Goal: Information Seeking & Learning: Learn about a topic

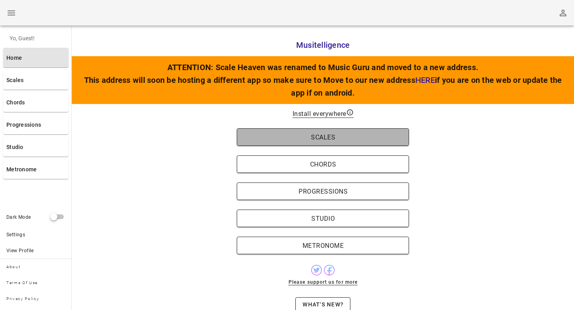
click at [290, 137] on span "Scales" at bounding box center [323, 138] width 156 height 8
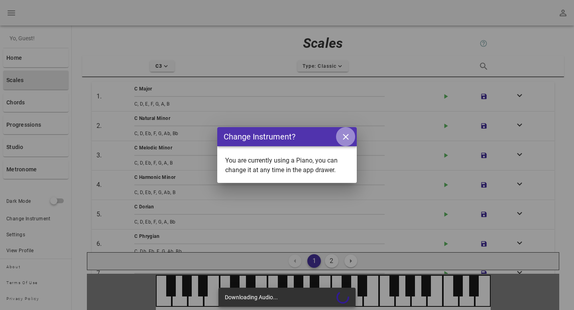
click at [349, 138] on icon "close icon" at bounding box center [346, 137] width 10 height 10
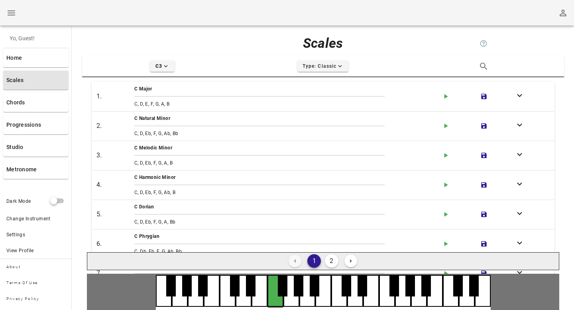
click at [282, 299] on div at bounding box center [276, 291] width 16 height 32
click at [262, 299] on div at bounding box center [260, 291] width 16 height 32
click at [272, 298] on div at bounding box center [276, 291] width 16 height 32
click at [301, 298] on div at bounding box center [308, 291] width 16 height 32
click at [329, 298] on div at bounding box center [323, 291] width 16 height 32
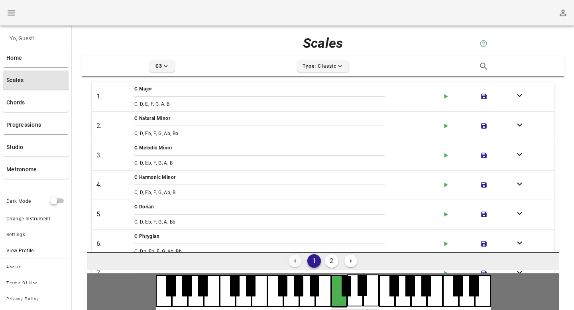
click at [345, 298] on div at bounding box center [339, 291] width 16 height 32
click at [268, 304] on div at bounding box center [276, 291] width 16 height 32
click at [239, 302] on div at bounding box center [244, 291] width 16 height 32
click at [220, 302] on div at bounding box center [228, 291] width 16 height 32
click at [209, 302] on div at bounding box center [212, 291] width 16 height 32
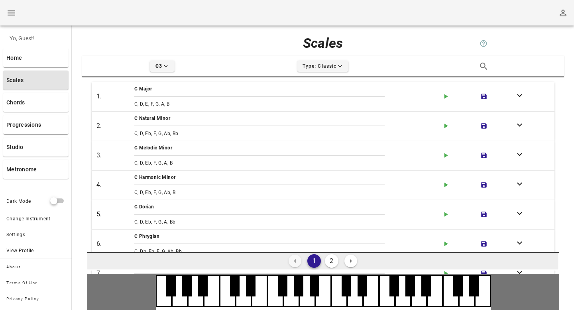
click at [209, 302] on div at bounding box center [212, 291] width 16 height 32
click at [196, 302] on div at bounding box center [196, 291] width 16 height 32
click at [175, 302] on div at bounding box center [180, 291] width 16 height 32
click at [162, 301] on div at bounding box center [164, 291] width 16 height 32
click at [216, 302] on div at bounding box center [212, 291] width 16 height 32
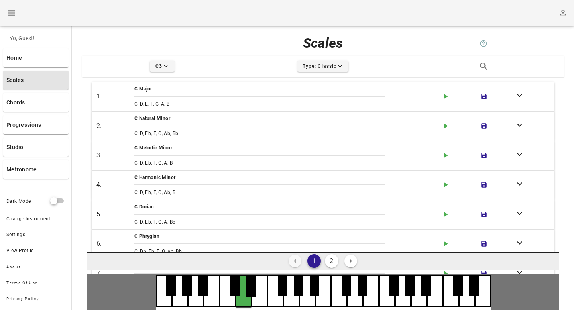
click at [237, 302] on div at bounding box center [244, 292] width 16 height 32
click at [264, 302] on div at bounding box center [260, 291] width 16 height 32
click at [282, 302] on div at bounding box center [276, 291] width 16 height 32
click at [291, 301] on div at bounding box center [292, 291] width 16 height 32
click at [277, 302] on div at bounding box center [276, 291] width 16 height 32
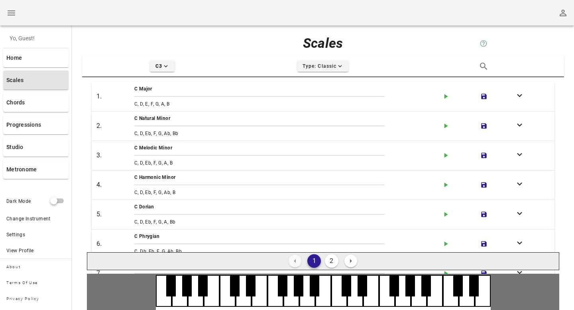
click at [262, 302] on div at bounding box center [260, 291] width 16 height 32
click at [275, 302] on div at bounding box center [276, 291] width 16 height 32
click at [290, 302] on div at bounding box center [292, 291] width 16 height 32
click at [277, 304] on div at bounding box center [276, 291] width 16 height 32
click at [329, 257] on button "2" at bounding box center [332, 261] width 14 height 14
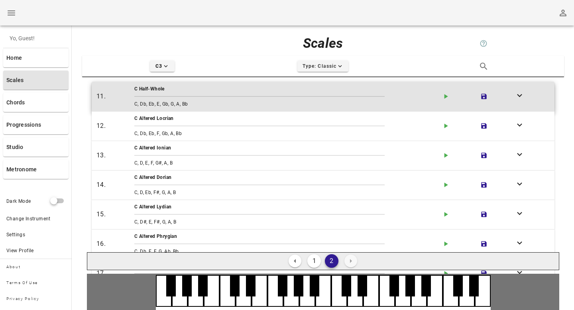
click at [166, 91] on div "C Half-Whole" at bounding box center [284, 89] width 301 height 8
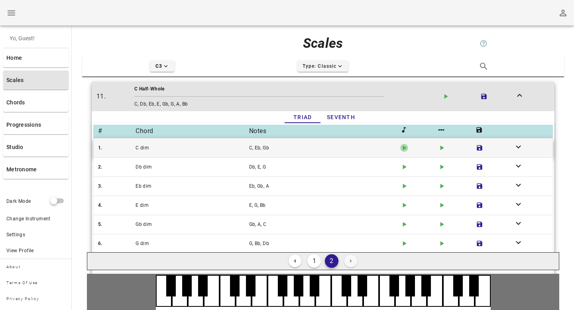
click at [404, 148] on icon "button" at bounding box center [405, 148] width 4 height 5
click at [442, 144] on icon "play-arrow icon" at bounding box center [442, 148] width 8 height 8
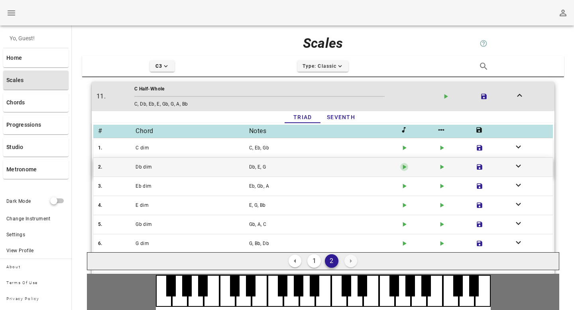
click at [404, 166] on icon "button" at bounding box center [405, 167] width 4 height 5
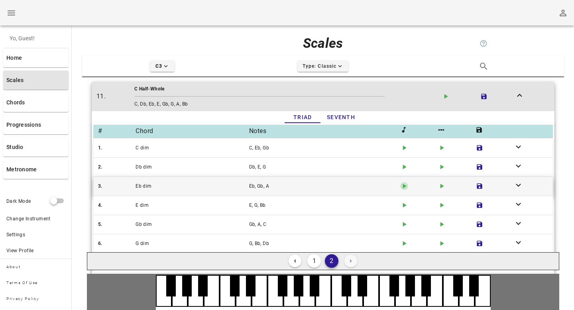
click at [405, 182] on icon "play-arrow icon" at bounding box center [404, 186] width 8 height 8
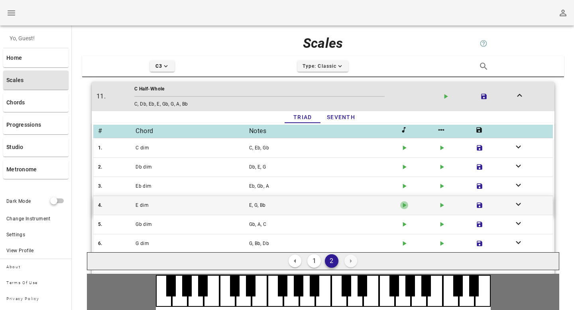
click at [405, 203] on icon "play-arrow icon" at bounding box center [404, 205] width 8 height 8
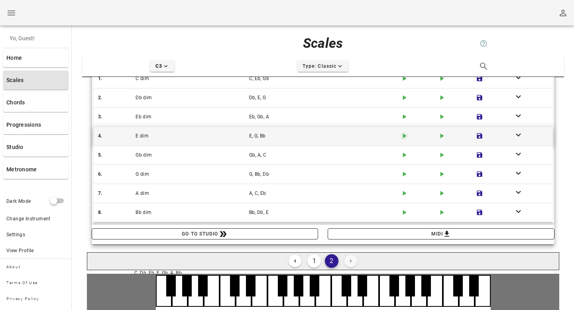
scroll to position [114, 0]
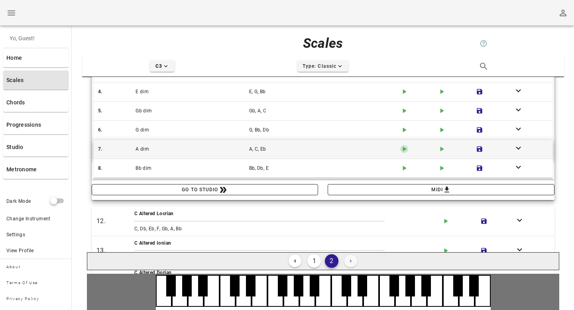
click at [404, 152] on icon "play-arrow icon" at bounding box center [404, 149] width 8 height 8
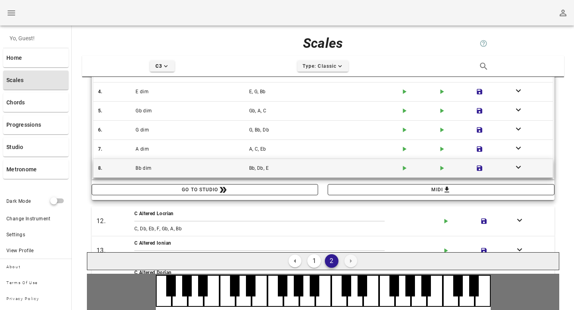
scroll to position [0, 0]
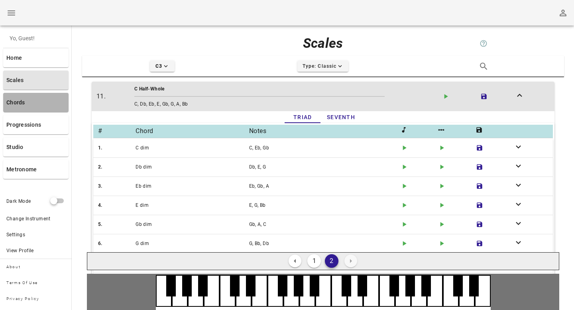
click at [34, 106] on link "Chords" at bounding box center [35, 102] width 65 height 19
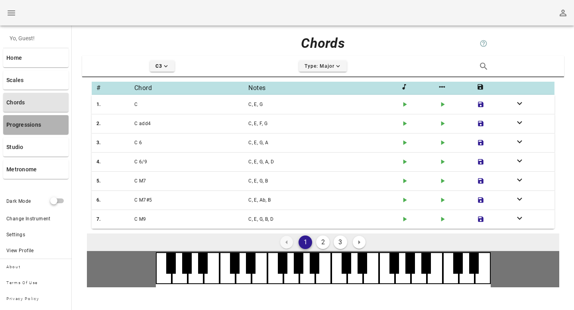
click at [21, 126] on link "Progressions" at bounding box center [35, 124] width 65 height 19
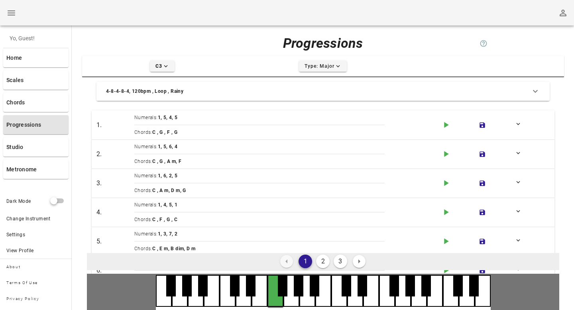
click at [277, 304] on div at bounding box center [276, 291] width 16 height 32
click at [297, 299] on div at bounding box center [292, 291] width 16 height 32
click at [323, 298] on div at bounding box center [323, 291] width 16 height 32
click at [148, 119] on span "Numerals:" at bounding box center [146, 118] width 24 height 6
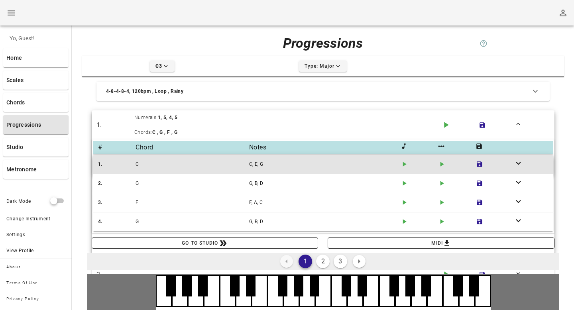
click at [300, 162] on div "C, E, G" at bounding box center [323, 164] width 151 height 11
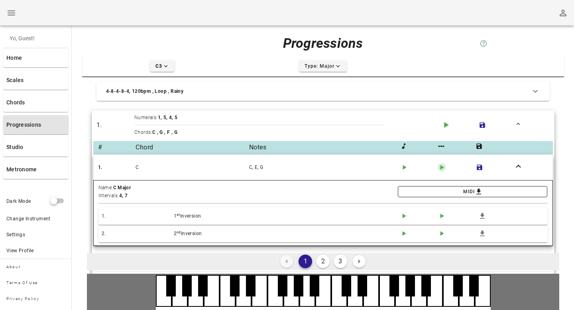
click at [443, 168] on icon "play-arrow icon" at bounding box center [442, 168] width 8 height 8
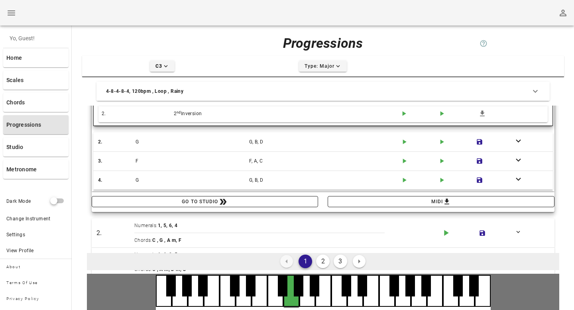
scroll to position [161, 0]
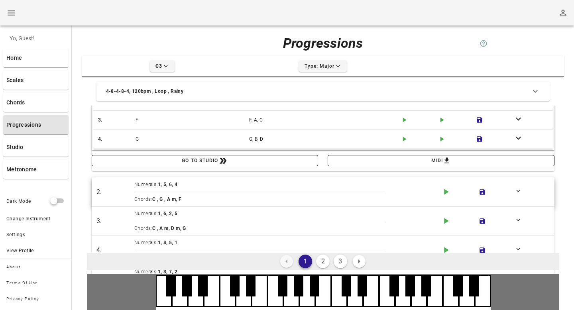
click at [365, 179] on div "Numerals: 1, 5, 6, 4 Chords: C , G , A m, F" at bounding box center [285, 191] width 304 height 29
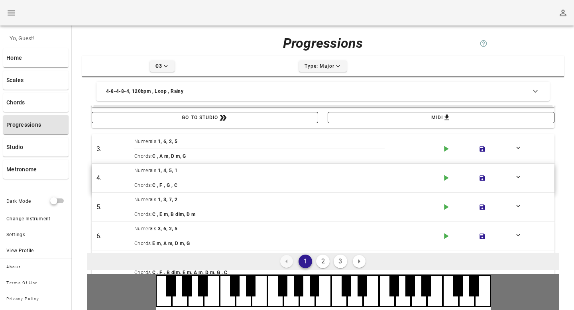
scroll to position [210, 0]
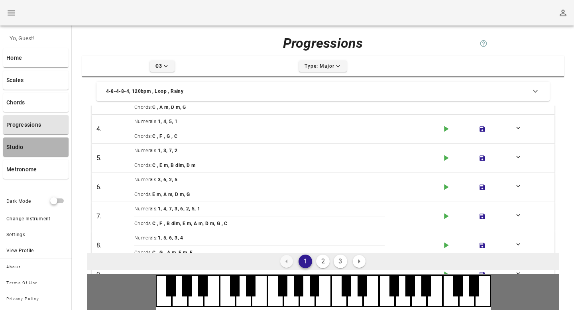
click at [28, 146] on link "Studio" at bounding box center [35, 147] width 65 height 19
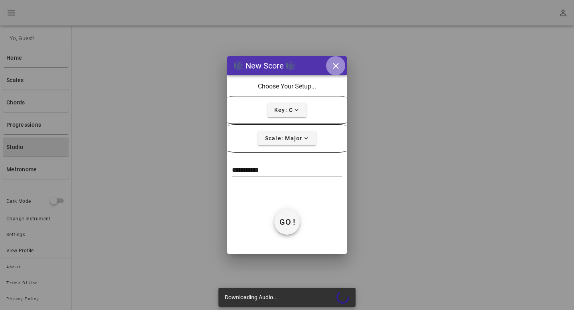
click at [338, 65] on icon "close icon" at bounding box center [336, 66] width 10 height 10
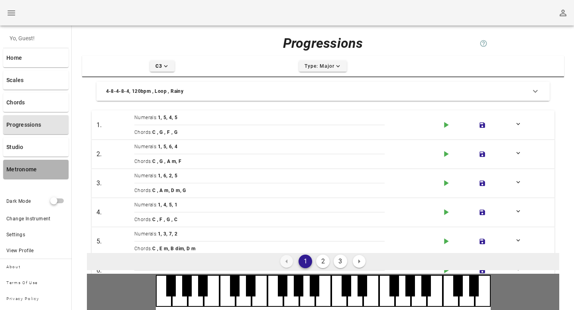
click at [48, 168] on link "Metronome" at bounding box center [35, 169] width 65 height 19
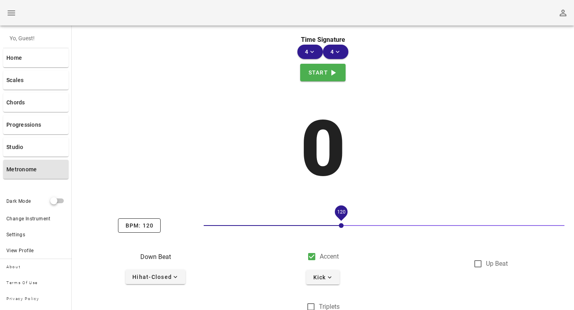
scroll to position [25, 0]
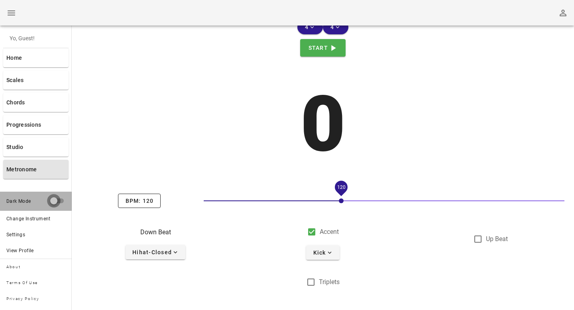
click at [53, 200] on div at bounding box center [53, 200] width 11 height 11
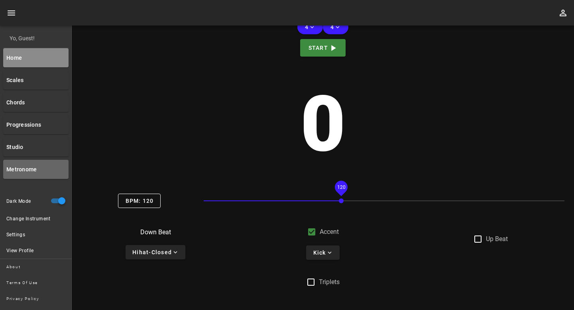
click at [31, 59] on link "Home" at bounding box center [35, 57] width 65 height 19
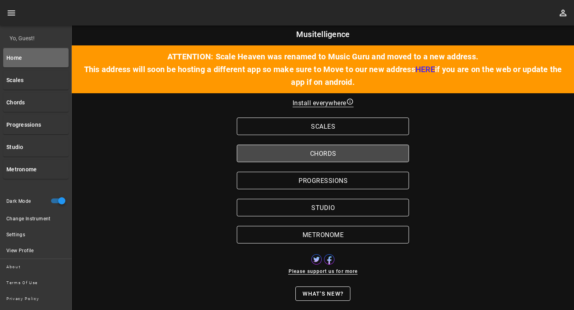
click at [270, 158] on button "Chords" at bounding box center [323, 154] width 172 height 18
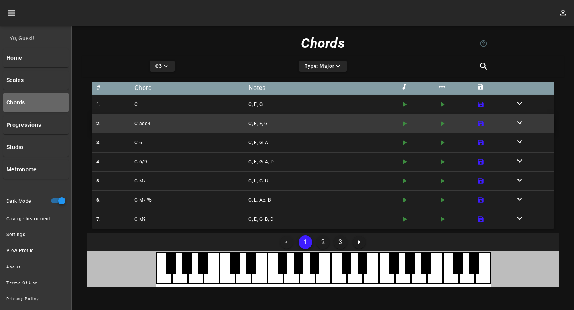
click at [101, 125] on div "2." at bounding box center [114, 123] width 38 height 11
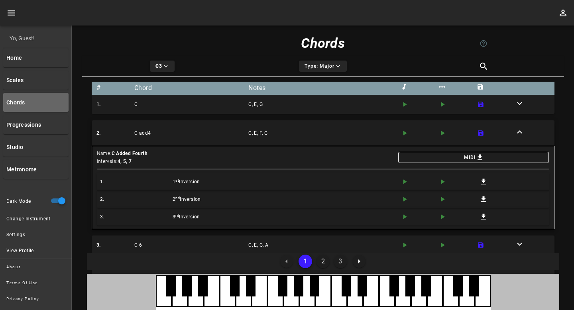
click at [389, 176] on div "1 st Inversion" at bounding box center [285, 181] width 228 height 11
click at [443, 183] on icon "play-arrow icon" at bounding box center [443, 182] width 8 height 8
click at [405, 183] on icon "play-arrow icon" at bounding box center [405, 182] width 8 height 8
click at [442, 183] on icon "button" at bounding box center [443, 182] width 4 height 5
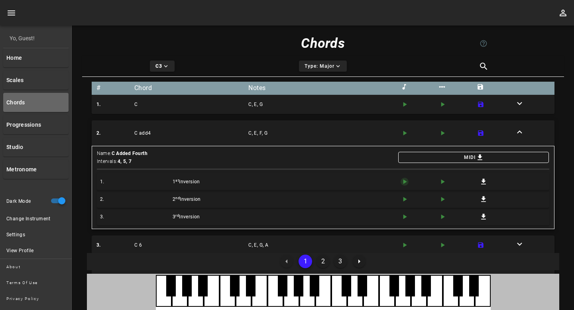
click at [404, 181] on icon "button" at bounding box center [405, 182] width 4 height 5
click at [404, 195] on div "play-arrow icon" at bounding box center [418, 200] width 38 height 12
click at [406, 201] on icon "play-arrow icon" at bounding box center [405, 199] width 8 height 8
click at [403, 217] on icon "play-arrow icon" at bounding box center [405, 217] width 8 height 8
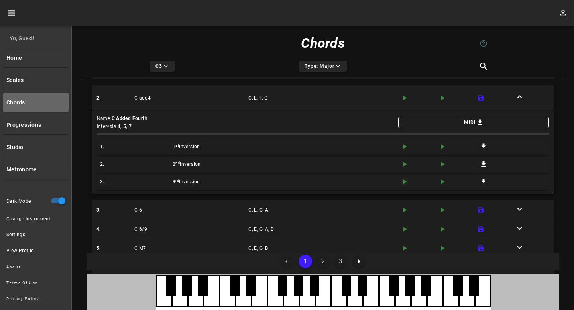
scroll to position [42, 0]
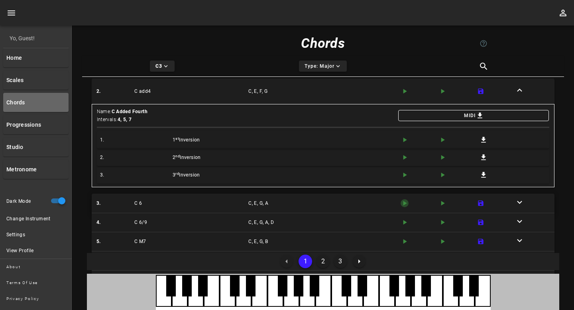
click at [406, 204] on icon "play-arrow icon" at bounding box center [405, 203] width 8 height 8
click at [403, 223] on icon "play-arrow icon" at bounding box center [405, 223] width 8 height 8
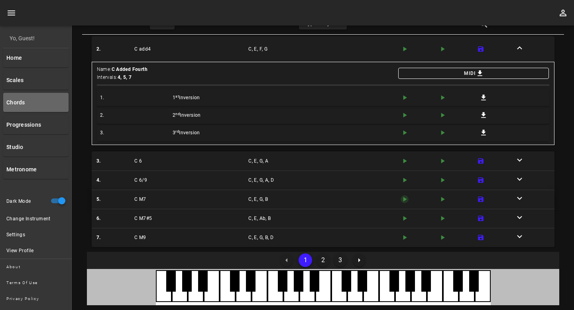
click at [405, 200] on icon "button" at bounding box center [406, 199] width 4 height 5
click at [339, 261] on button "3" at bounding box center [341, 261] width 14 height 14
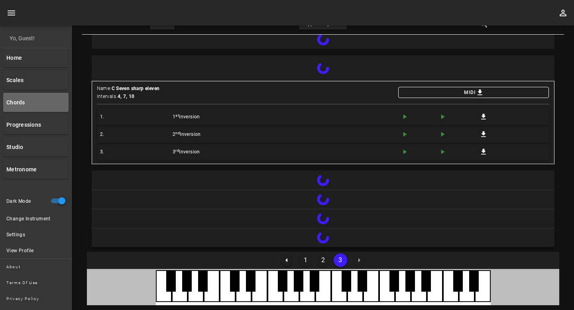
scroll to position [23, 0]
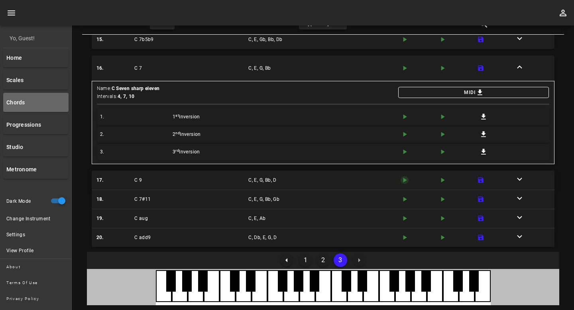
click at [405, 179] on icon "button" at bounding box center [406, 180] width 4 height 5
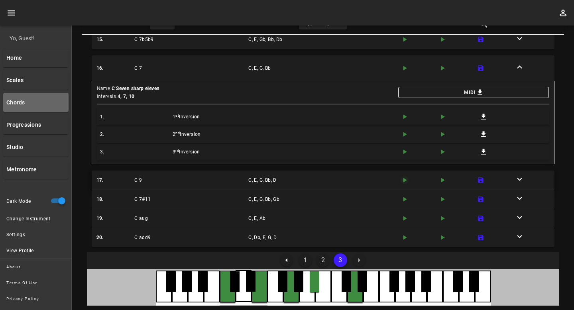
scroll to position [42, 0]
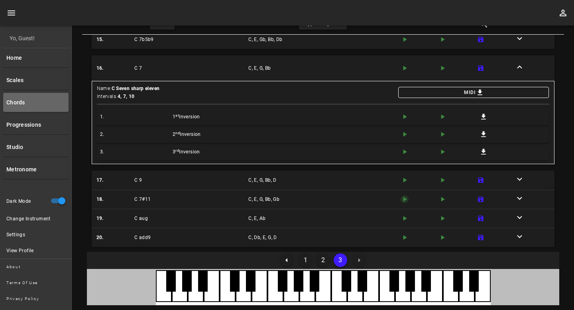
click at [404, 195] on icon "play-arrow icon" at bounding box center [405, 199] width 8 height 8
click at [406, 220] on icon "play-arrow icon" at bounding box center [405, 219] width 8 height 8
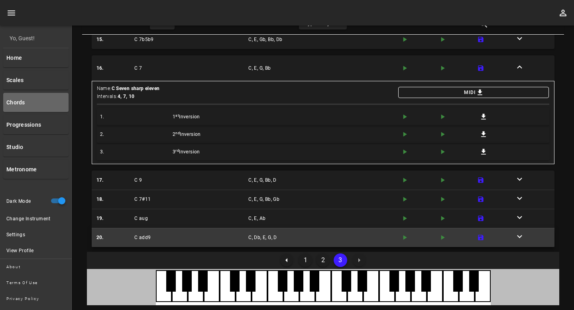
click at [403, 231] on div "20. C add9 C, Db, E, G, D play-arrow icon play-arrow icon save icon expand-more…" at bounding box center [323, 238] width 466 height 16
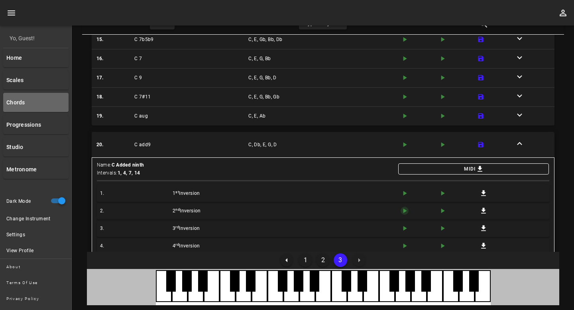
click at [404, 213] on icon "play-arrow icon" at bounding box center [405, 211] width 8 height 8
click at [405, 232] on icon "play-arrow icon" at bounding box center [405, 229] width 8 height 8
click at [28, 82] on link "Scales" at bounding box center [35, 80] width 65 height 19
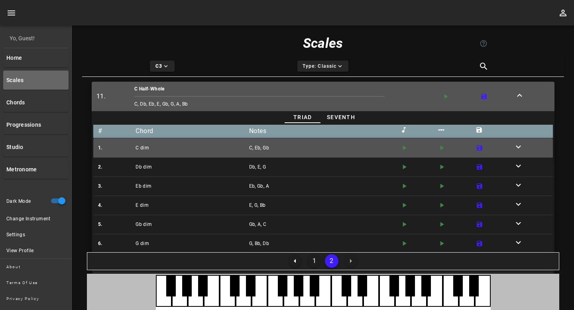
click at [408, 150] on div "play-arrow icon" at bounding box center [418, 148] width 38 height 12
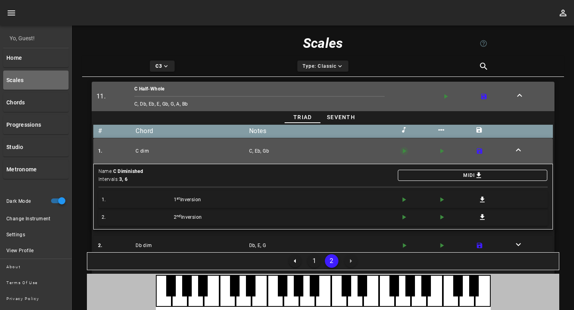
click at [404, 148] on icon "play-arrow icon" at bounding box center [404, 151] width 8 height 8
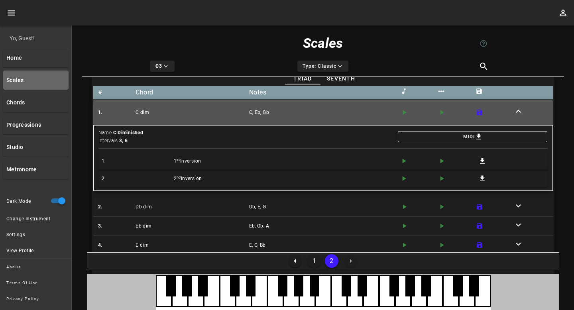
scroll to position [38, 0]
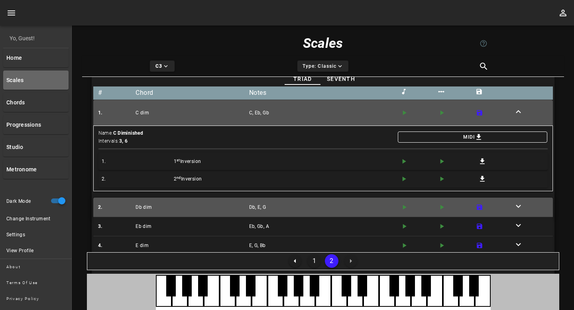
click at [403, 202] on div "play-arrow icon" at bounding box center [418, 208] width 38 height 12
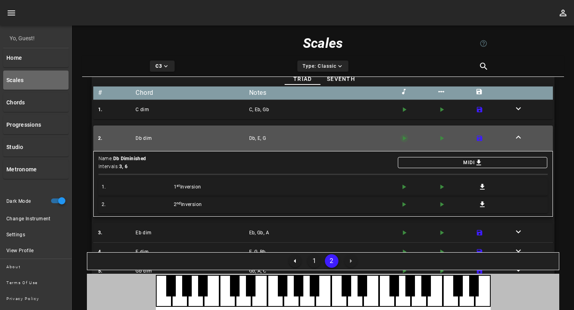
click at [405, 141] on icon "play-arrow icon" at bounding box center [404, 138] width 8 height 8
click at [35, 56] on link "Home" at bounding box center [35, 57] width 65 height 19
